Goal: Task Accomplishment & Management: Manage account settings

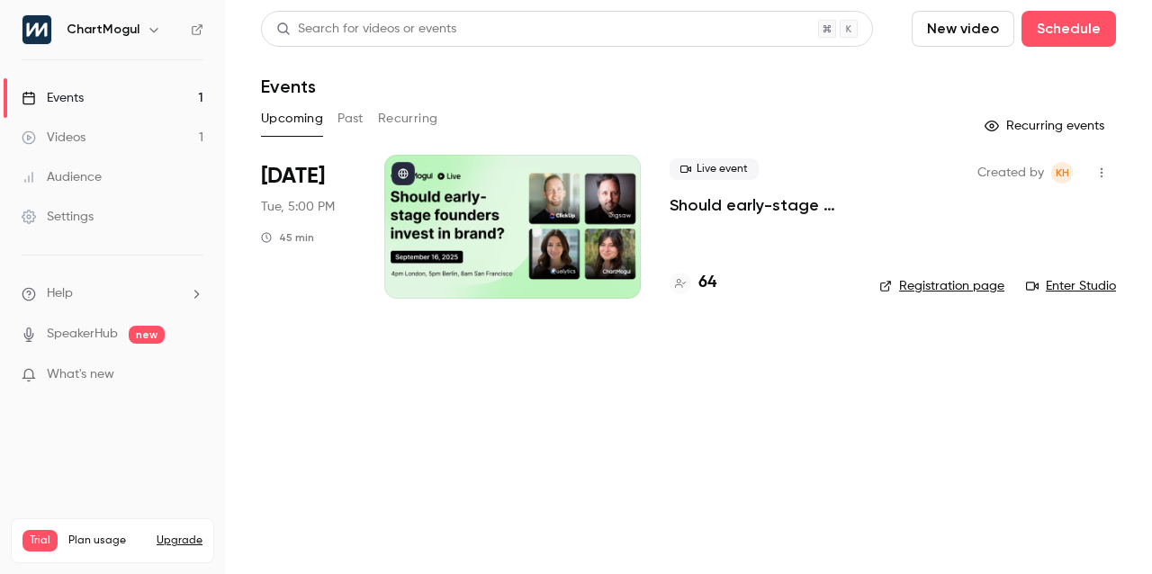
click at [734, 206] on p "Should early-stage founders invest in brand?" at bounding box center [760, 205] width 181 height 22
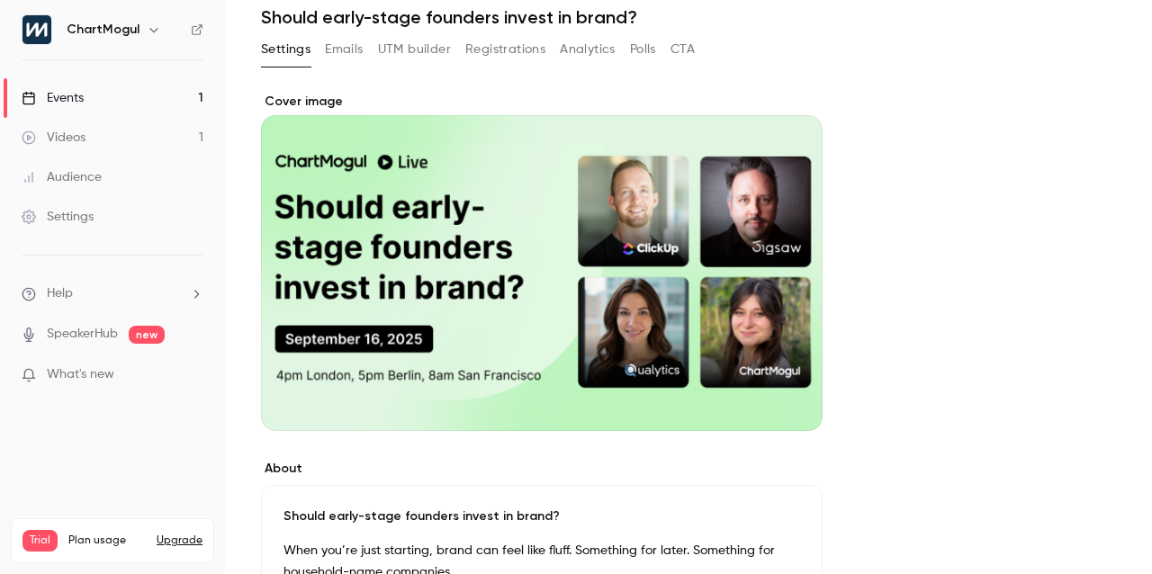
scroll to position [72, 0]
